Goal: Information Seeking & Learning: Learn about a topic

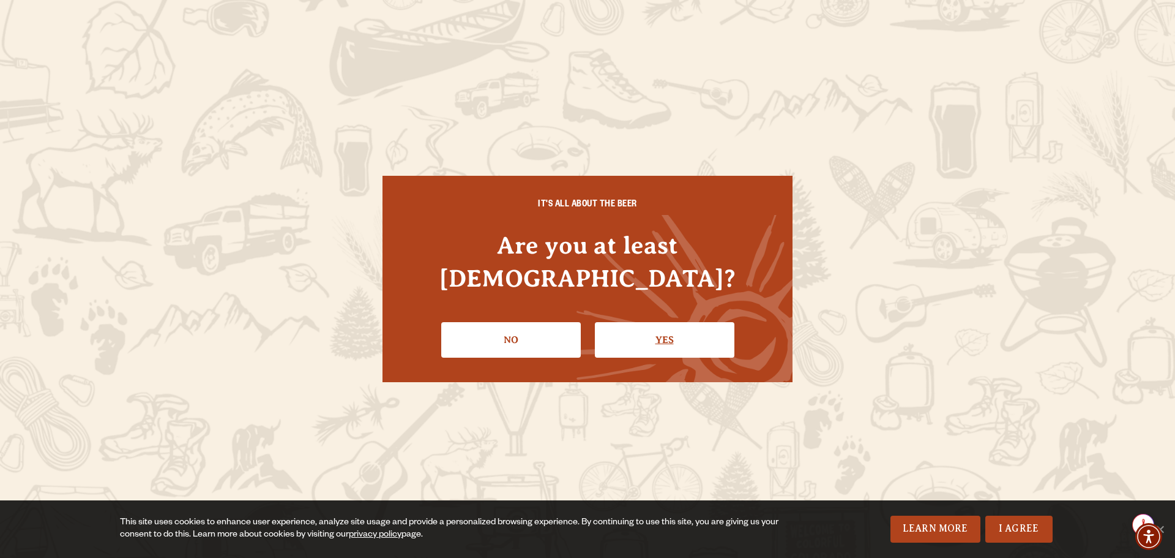
click at [655, 326] on link "Yes" at bounding box center [665, 340] width 140 height 36
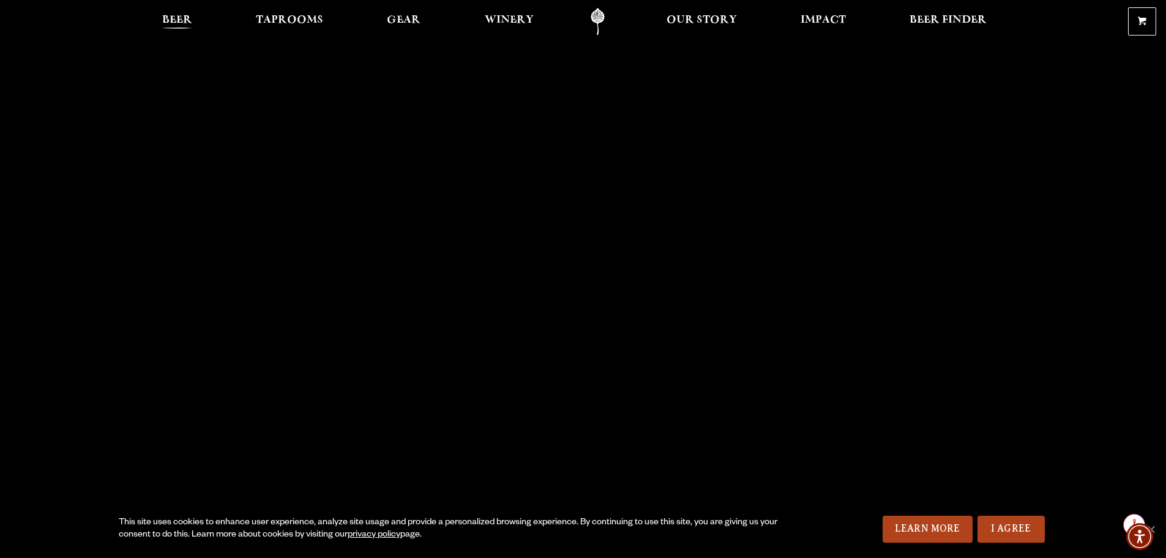
click at [178, 15] on span "Beer" at bounding box center [177, 20] width 30 height 10
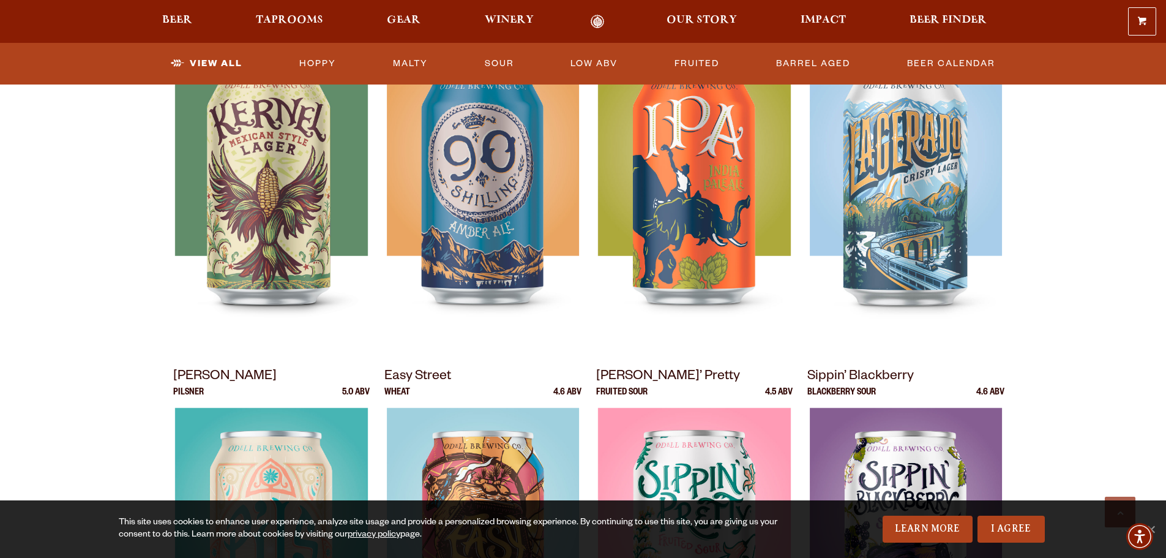
scroll to position [551, 0]
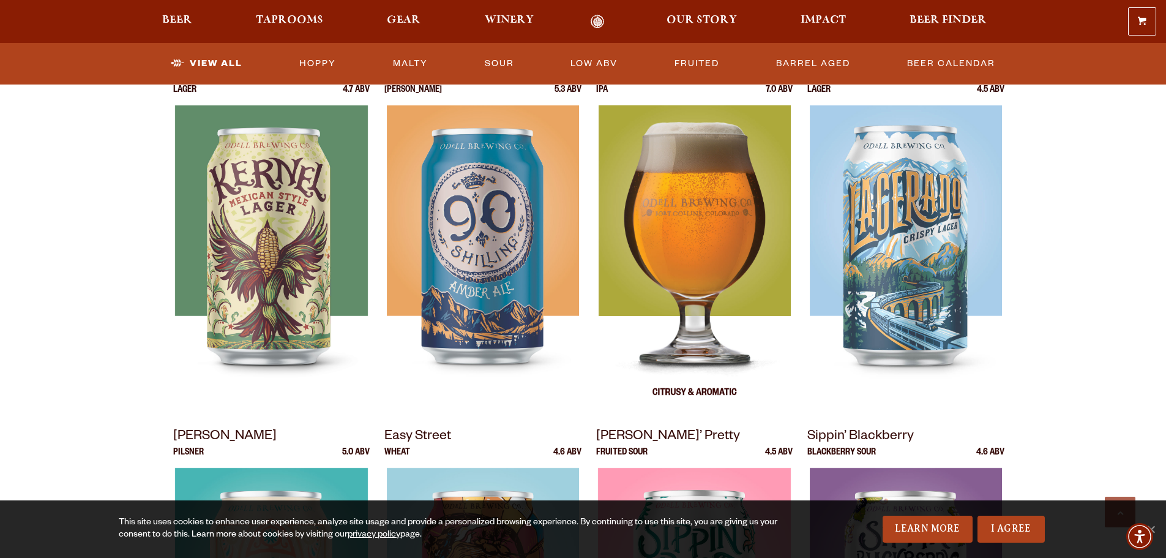
click at [718, 199] on img at bounding box center [694, 258] width 192 height 306
